Goal: Information Seeking & Learning: Learn about a topic

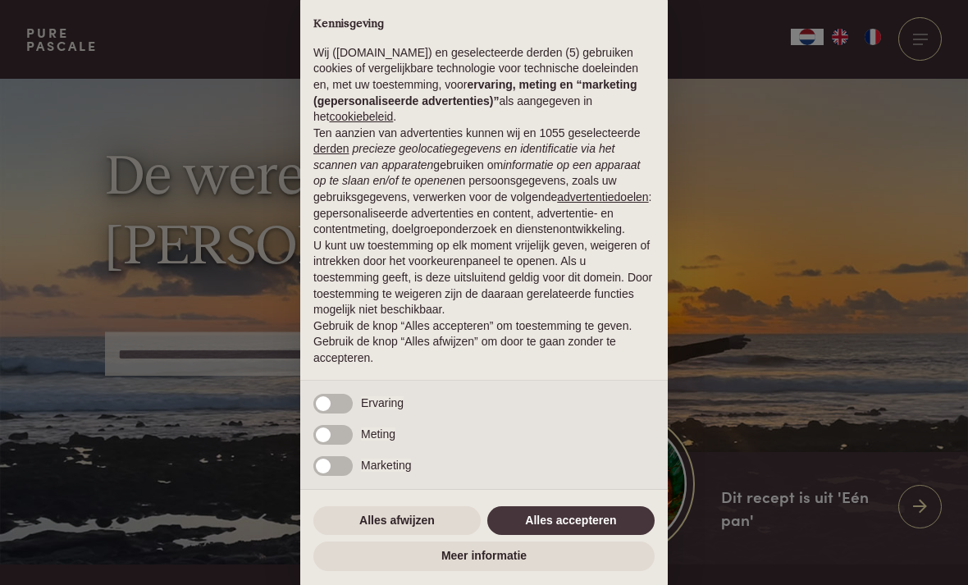
click at [527, 514] on button "Alles accepteren" at bounding box center [570, 521] width 167 height 30
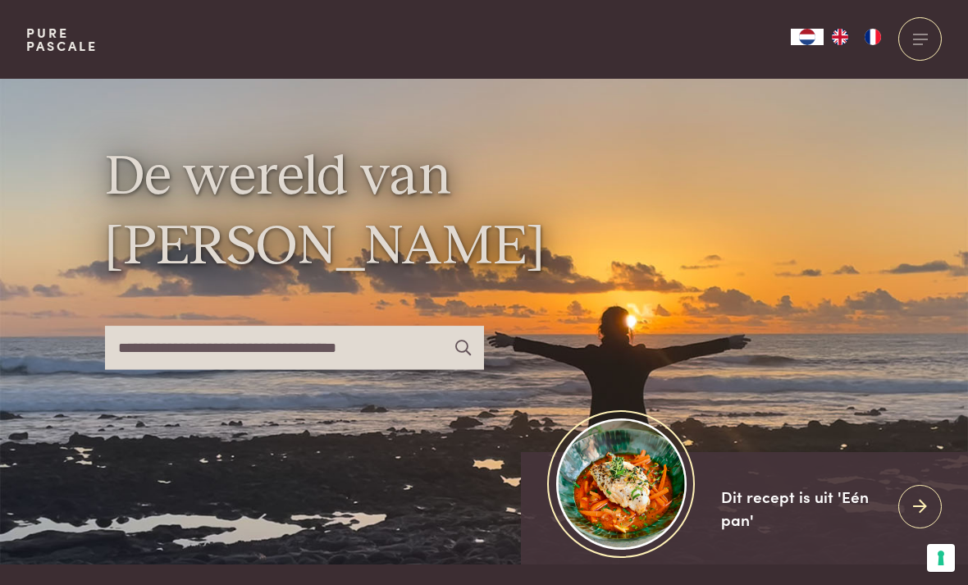
click at [924, 35] on div at bounding box center [919, 38] width 43 height 43
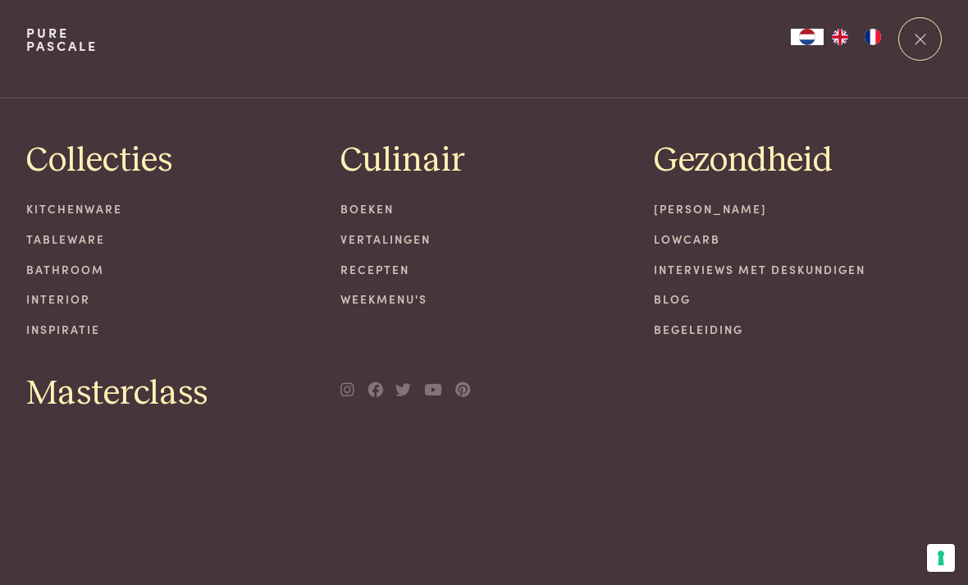
click at [400, 271] on link "Recepten" at bounding box center [484, 269] width 288 height 17
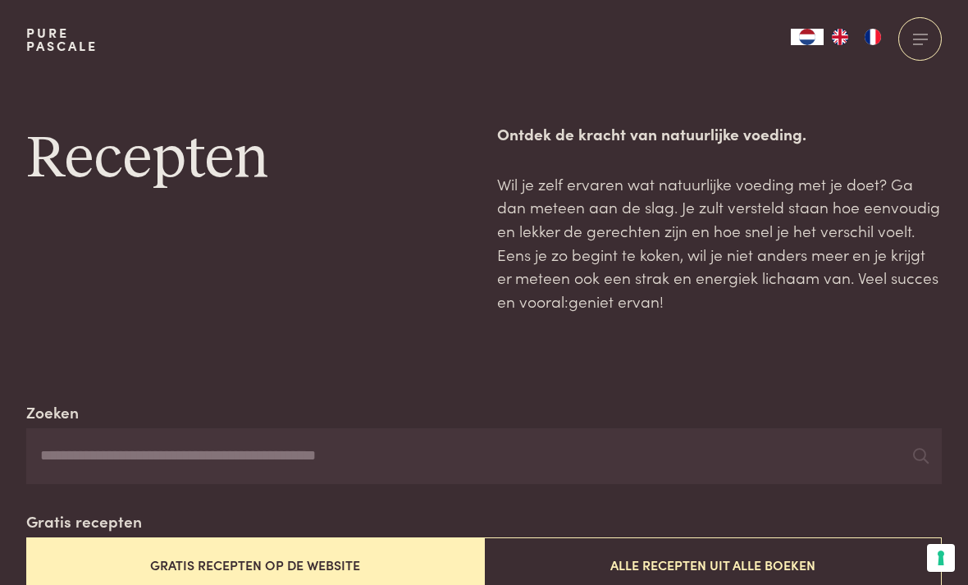
click at [120, 445] on input "Zoeken" at bounding box center [483, 456] width 915 height 56
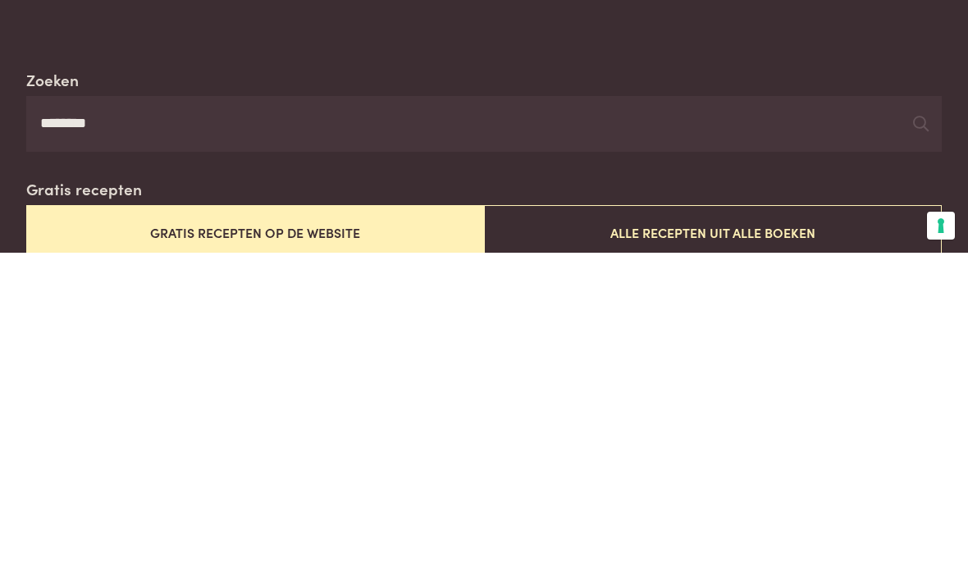
type input "********"
click at [922, 448] on icon at bounding box center [921, 456] width 16 height 16
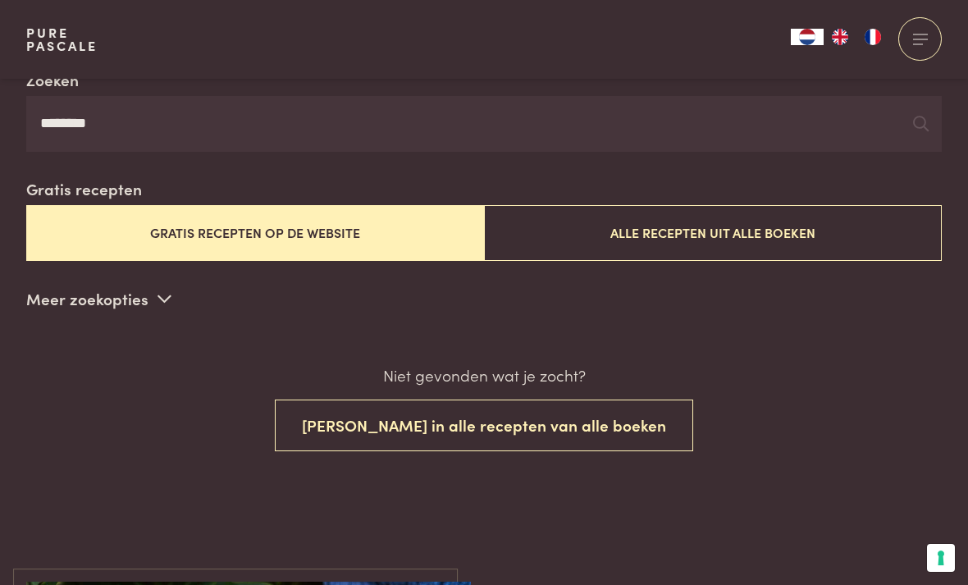
click at [830, 230] on button "Alle recepten uit alle boeken" at bounding box center [713, 232] width 458 height 55
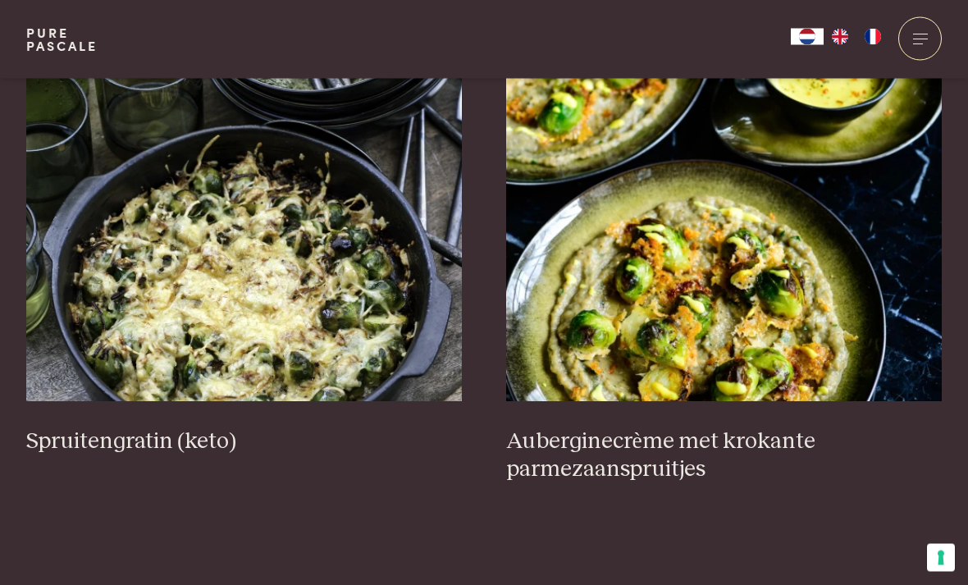
scroll to position [1986, 0]
click at [279, 270] on img at bounding box center [244, 237] width 436 height 328
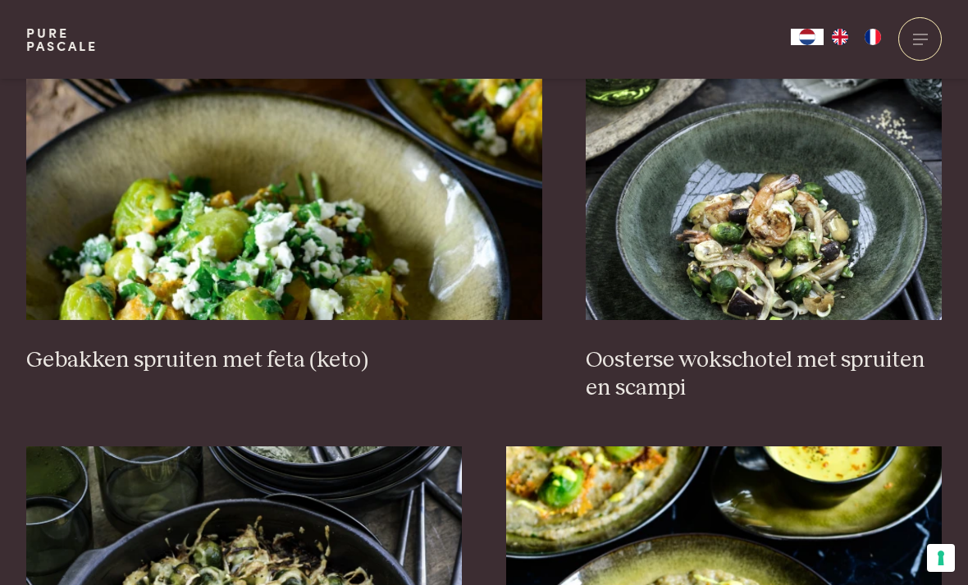
scroll to position [1596, 0]
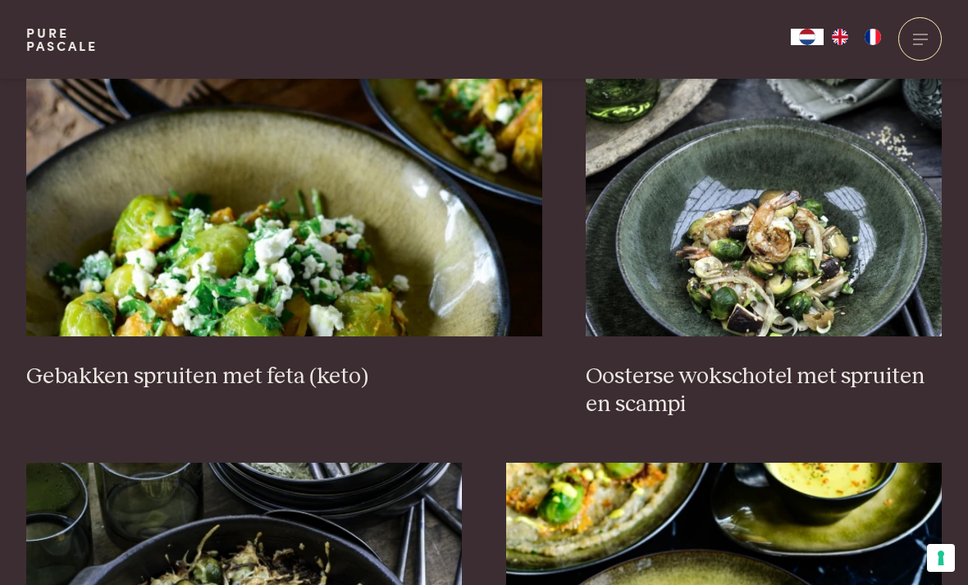
click at [409, 256] on img at bounding box center [284, 172] width 516 height 328
click at [280, 165] on img at bounding box center [284, 172] width 516 height 328
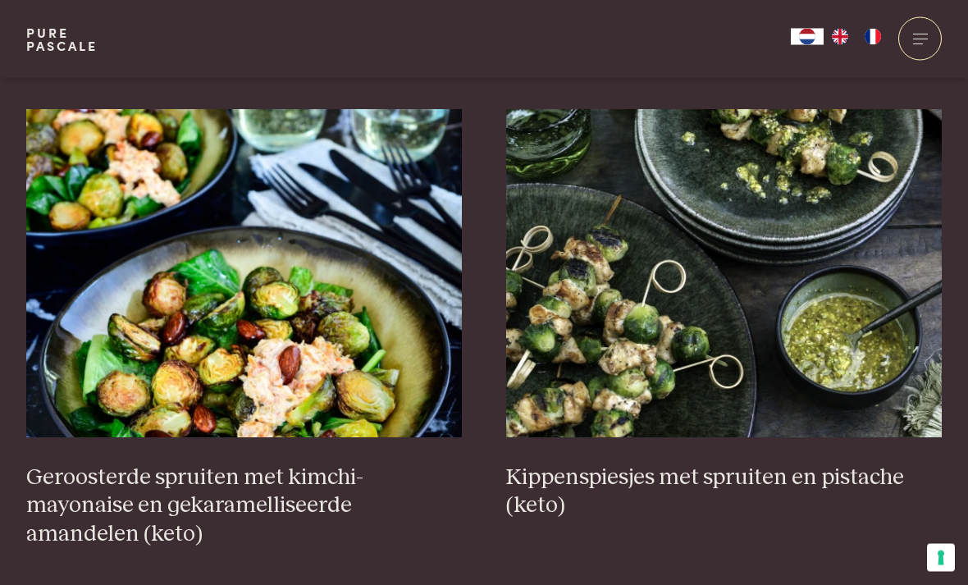
scroll to position [554, 0]
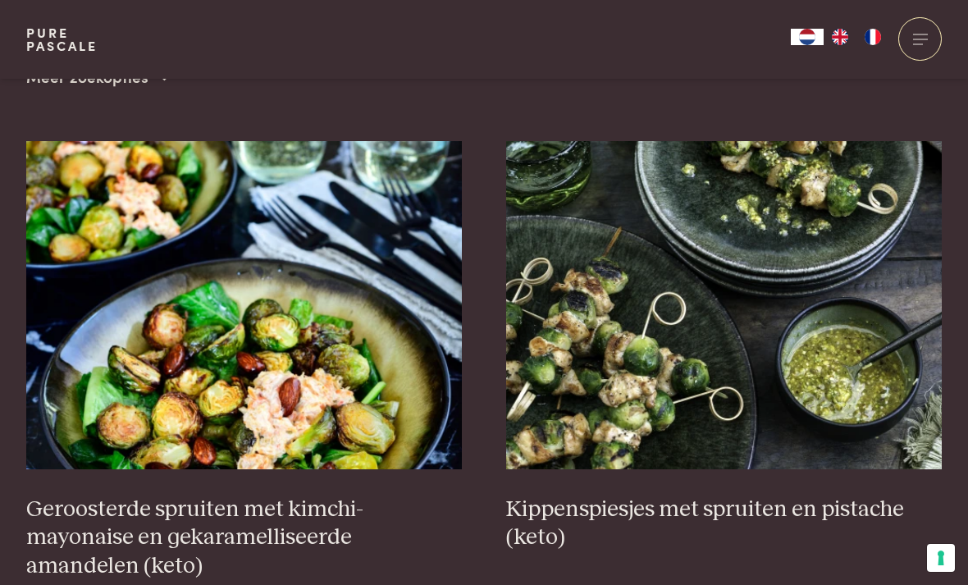
click at [765, 315] on img at bounding box center [724, 305] width 436 height 328
click at [710, 285] on img at bounding box center [724, 305] width 436 height 328
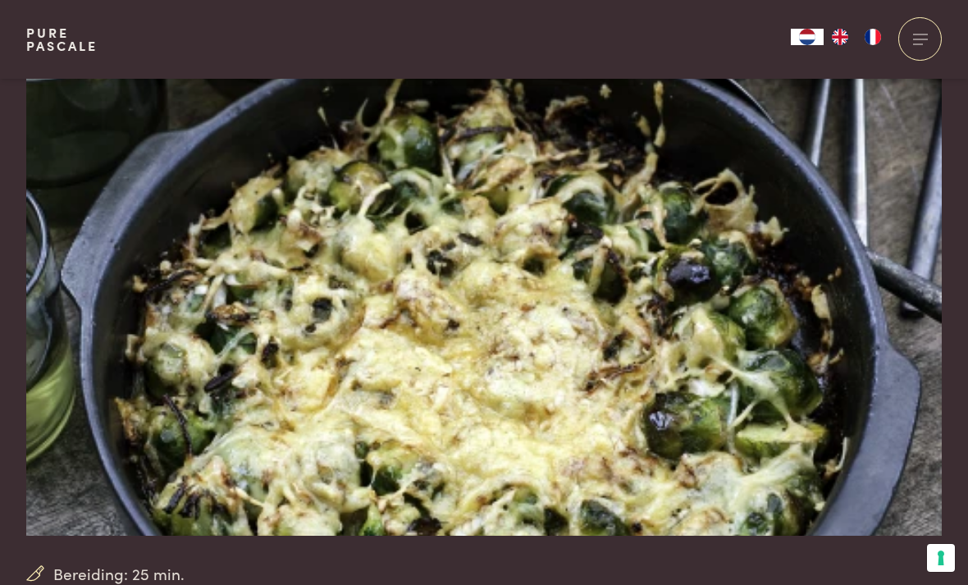
scroll to position [93, 0]
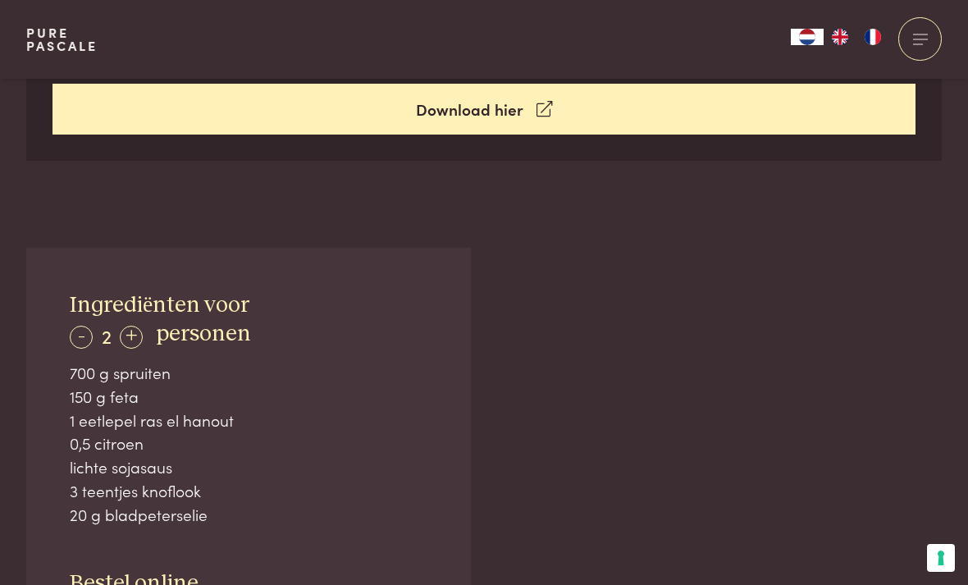
scroll to position [888, 0]
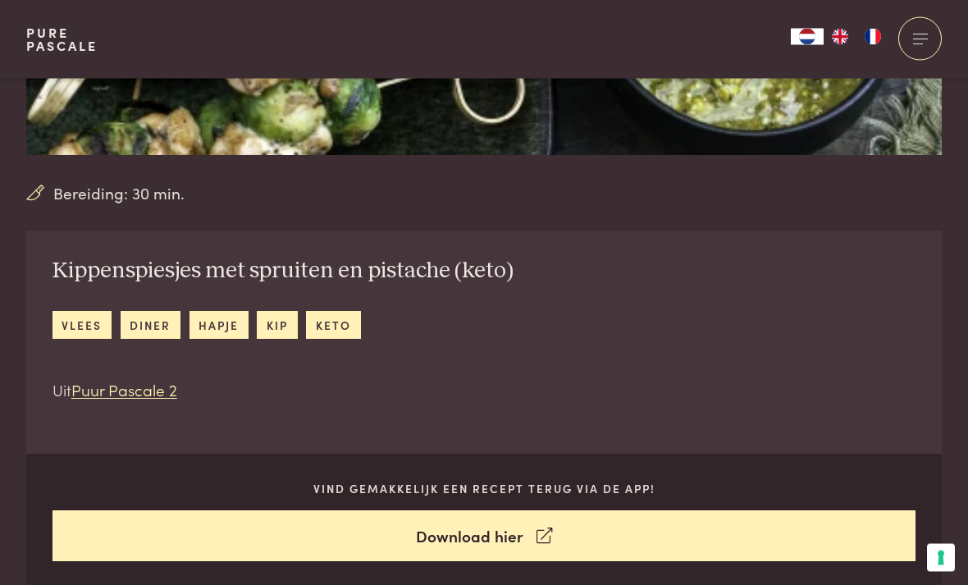
scroll to position [462, 0]
